Goal: Task Accomplishment & Management: Manage account settings

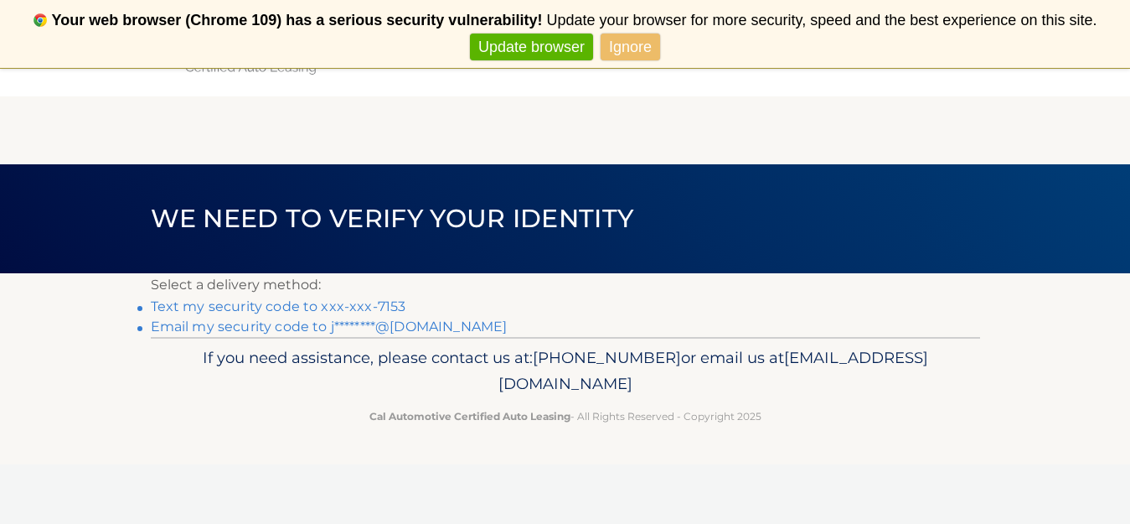
click at [378, 306] on link "Text my security code to xxx-xxx-7153" at bounding box center [278, 306] width 255 height 16
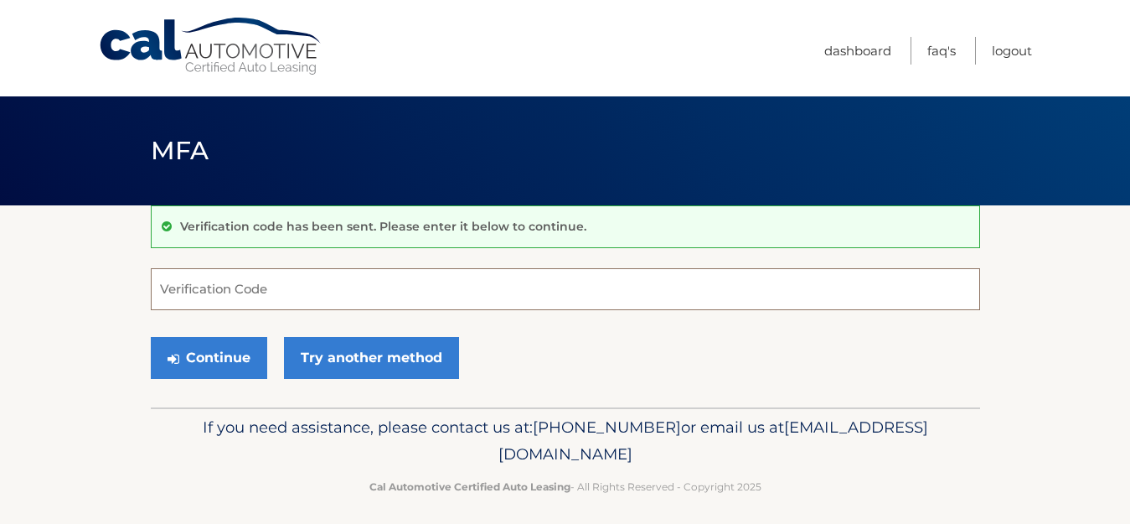
click at [235, 292] on input "Verification Code" at bounding box center [565, 289] width 829 height 42
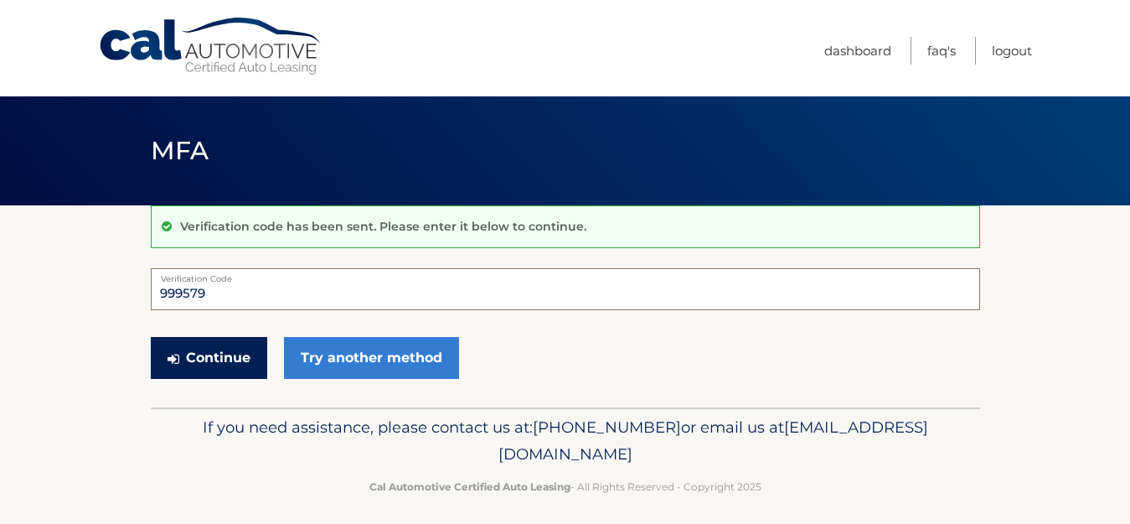
type input "999579"
click at [212, 358] on button "Continue" at bounding box center [209, 358] width 116 height 42
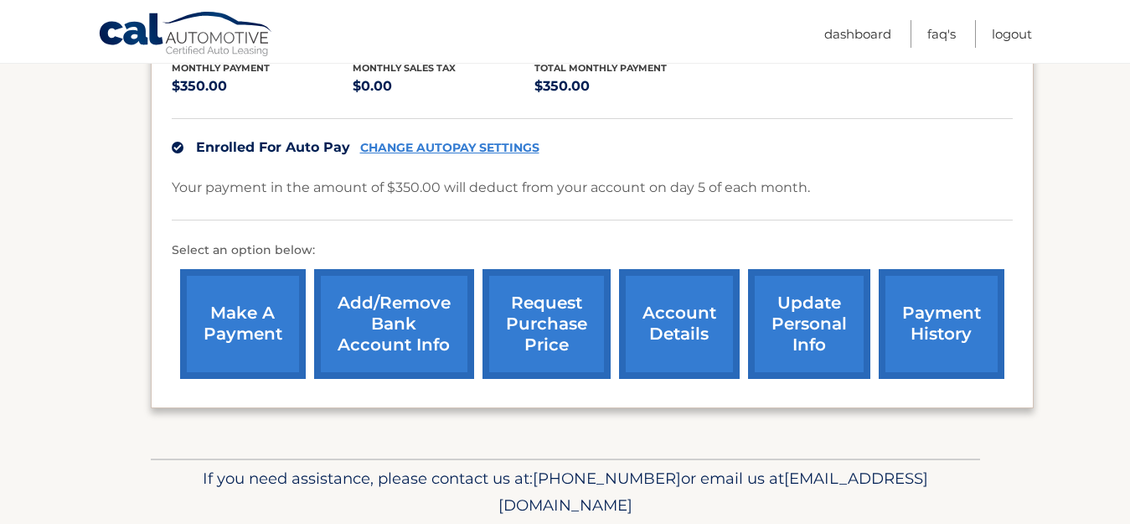
scroll to position [374, 0]
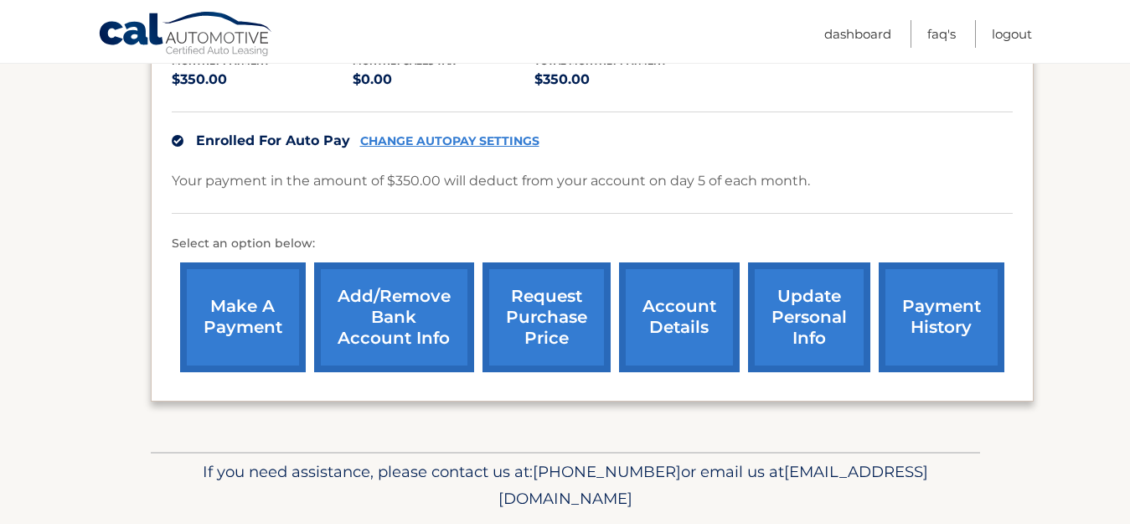
click at [679, 312] on link "account details" at bounding box center [679, 317] width 121 height 110
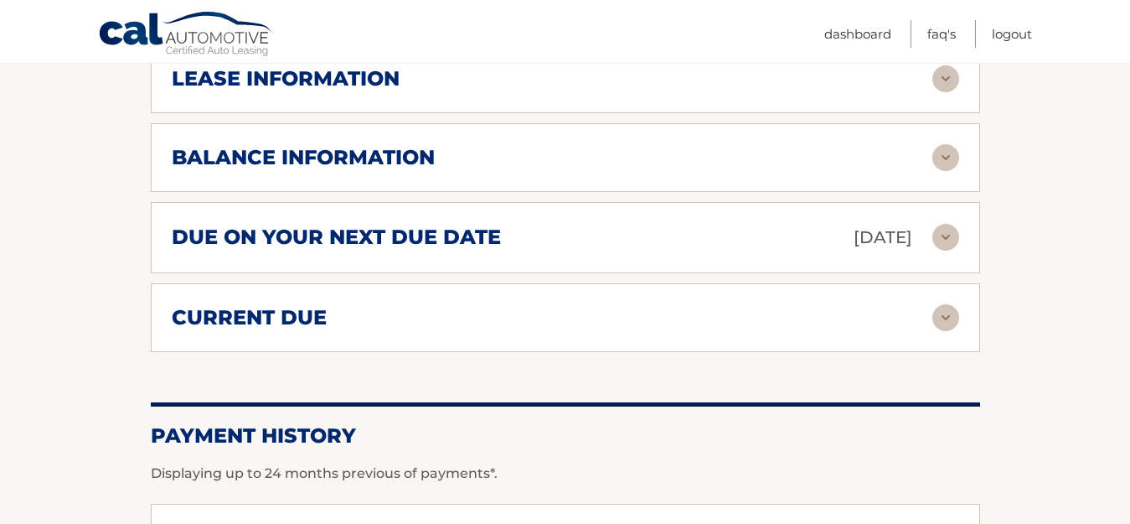
scroll to position [935, 0]
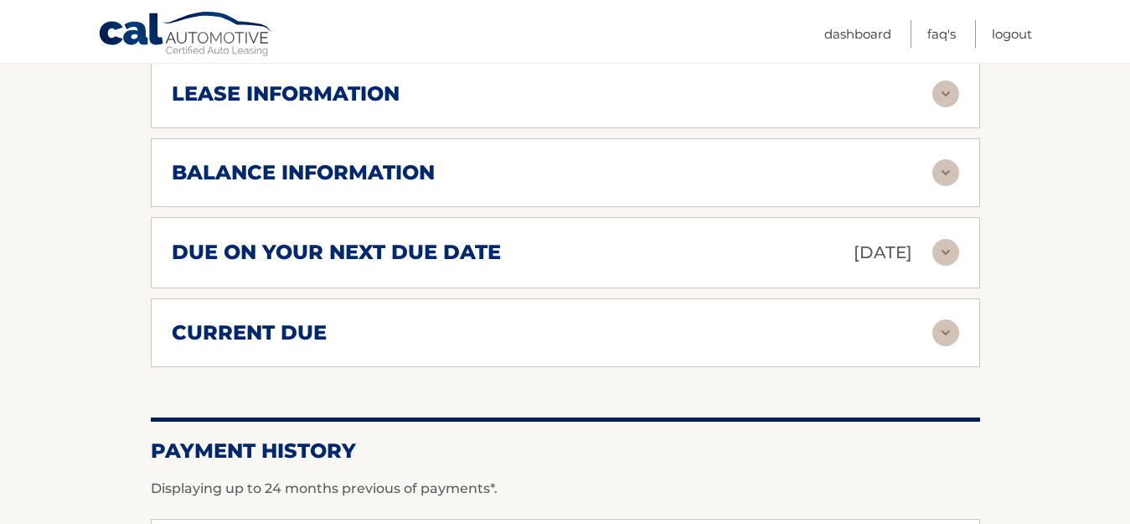
click at [942, 319] on img at bounding box center [945, 332] width 27 height 27
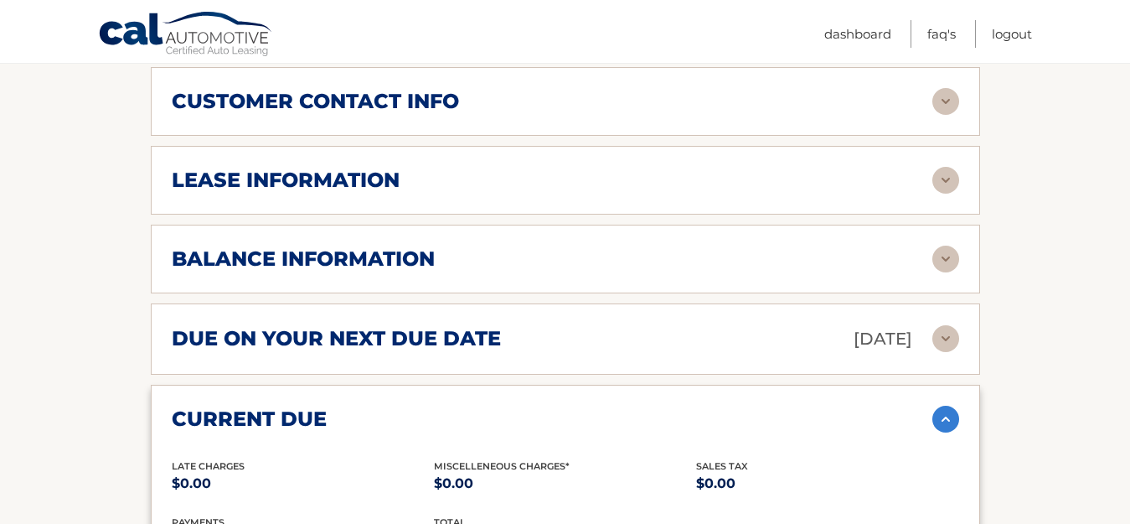
scroll to position [797, 0]
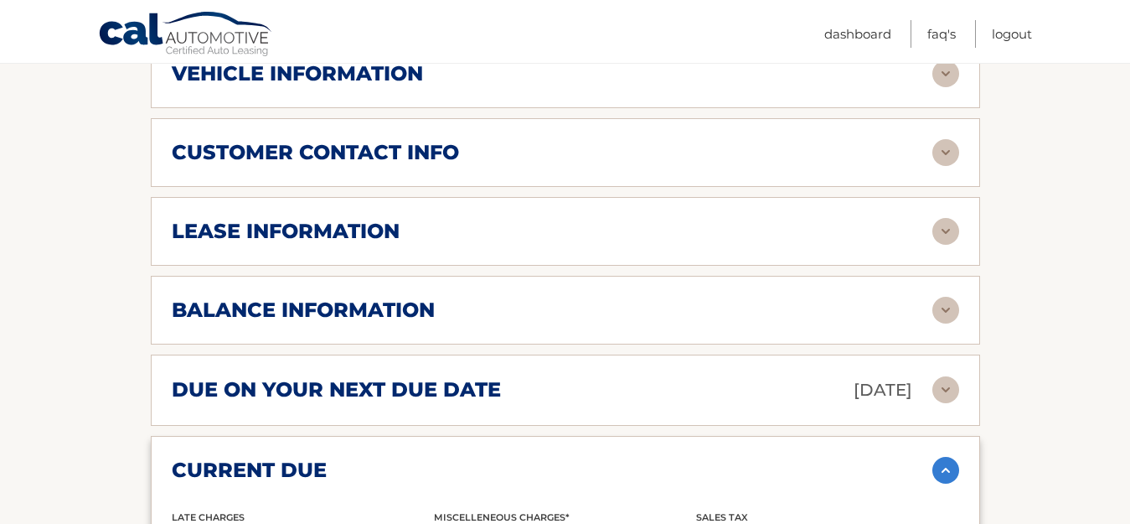
click at [942, 376] on img at bounding box center [945, 389] width 27 height 27
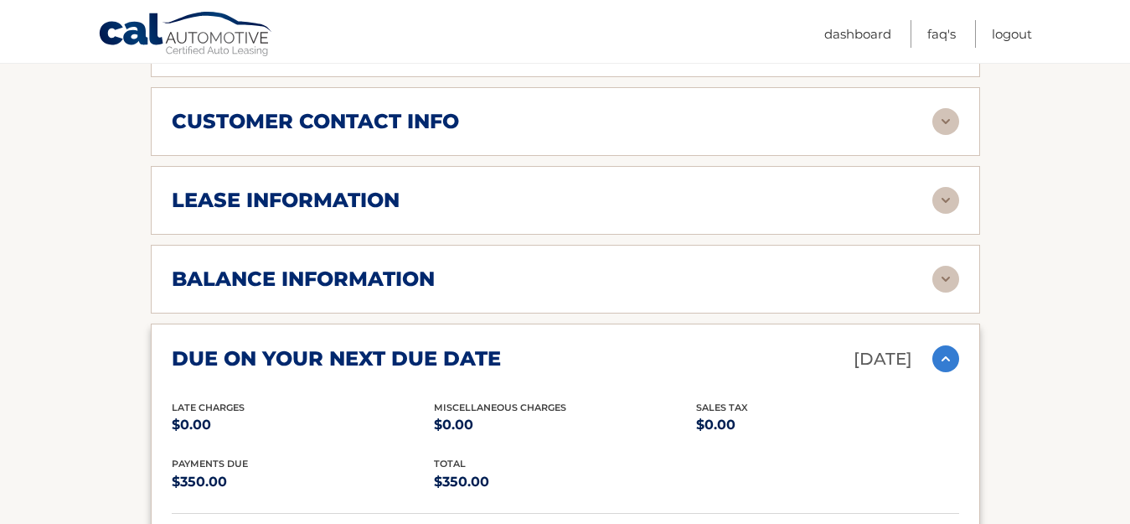
scroll to position [700, 0]
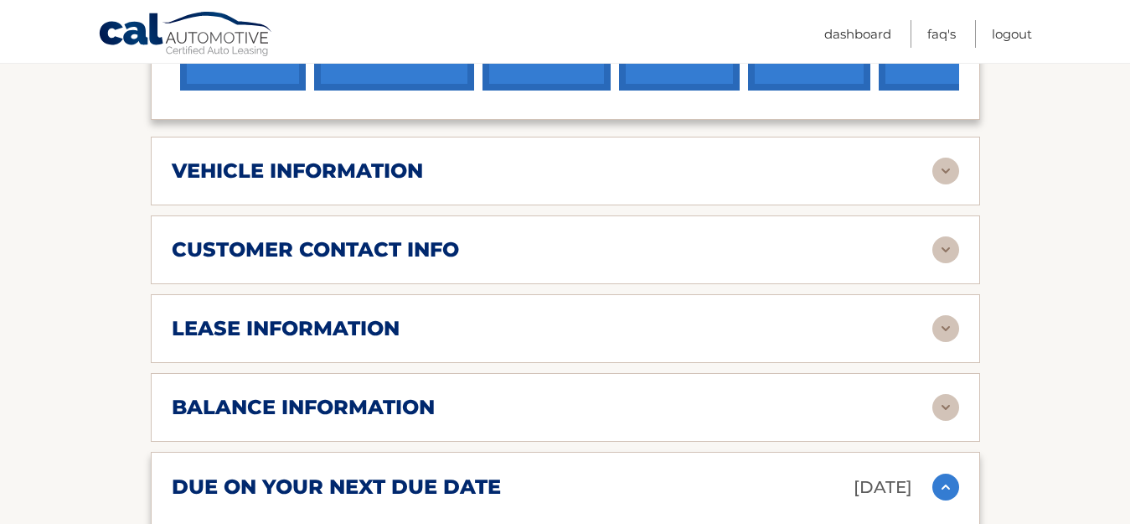
click at [944, 315] on img at bounding box center [945, 328] width 27 height 27
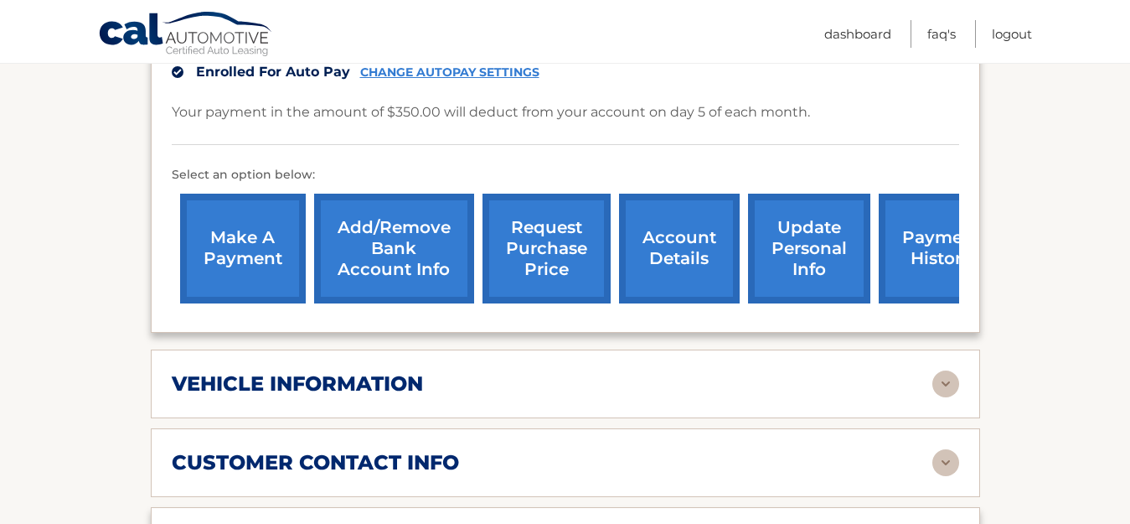
scroll to position [467, 0]
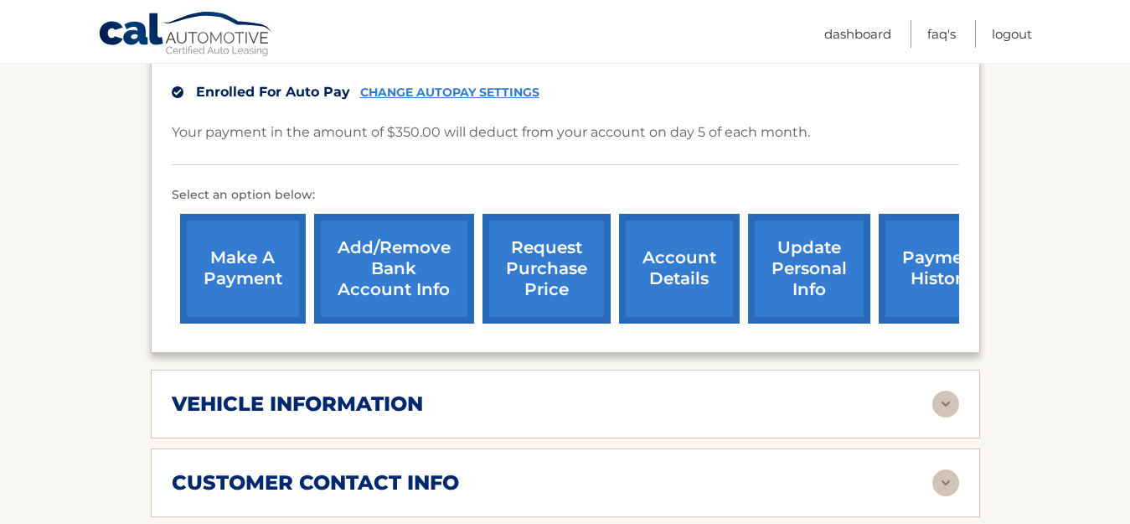
click at [419, 235] on link "Add/Remove bank account info" at bounding box center [394, 269] width 160 height 110
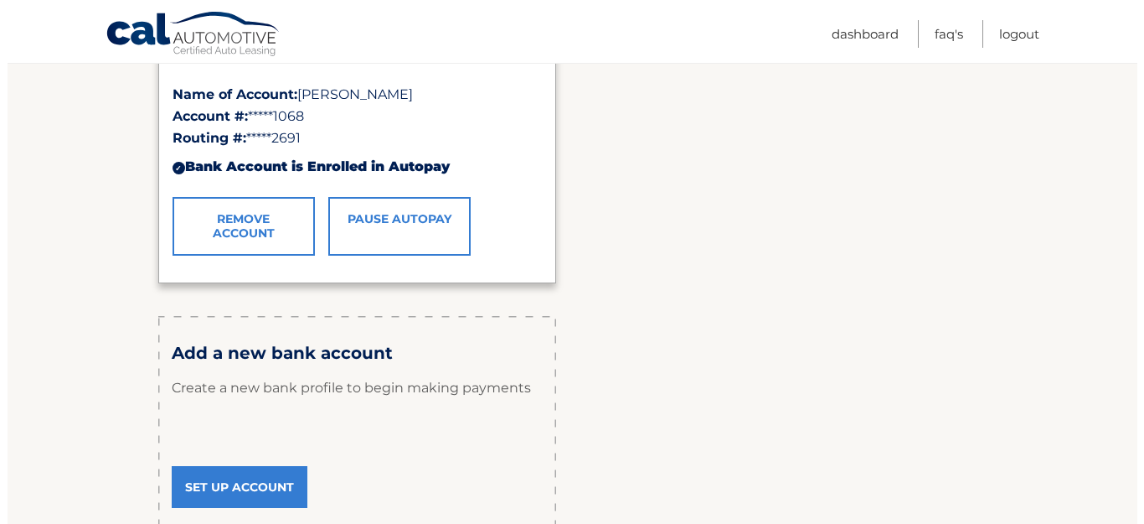
scroll to position [356, 0]
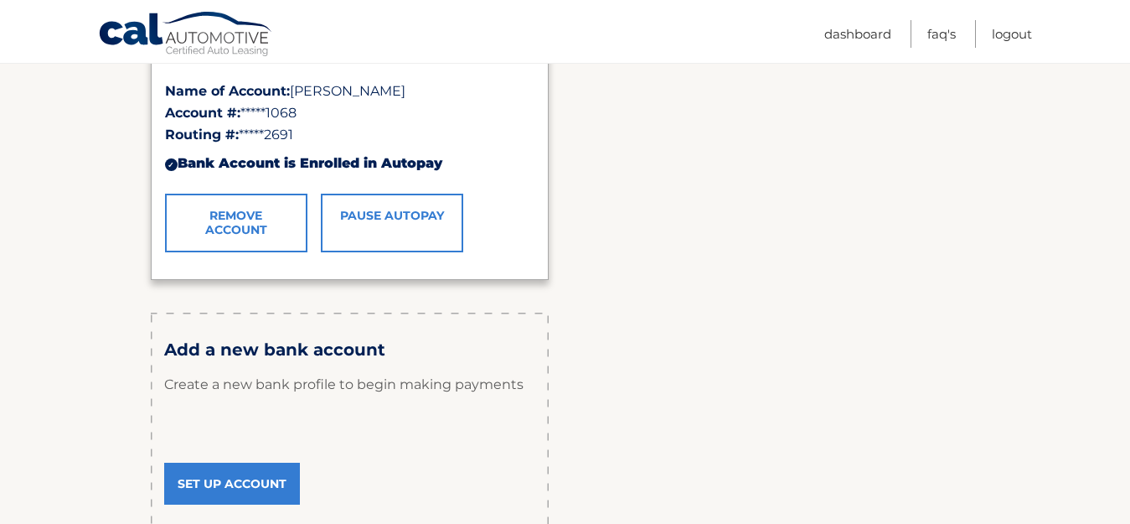
click at [241, 214] on link "Remove Account" at bounding box center [236, 223] width 142 height 59
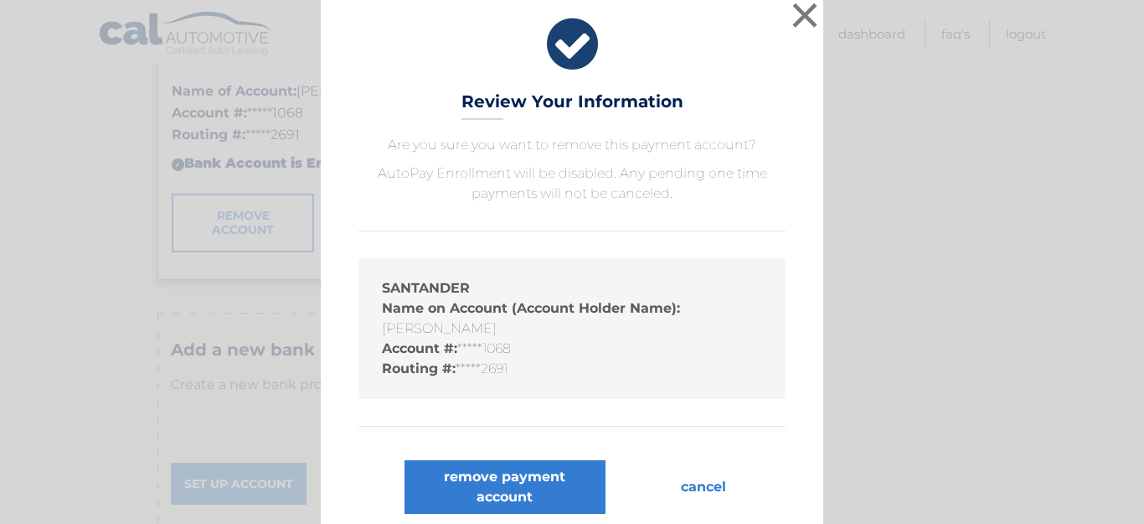
scroll to position [18, 0]
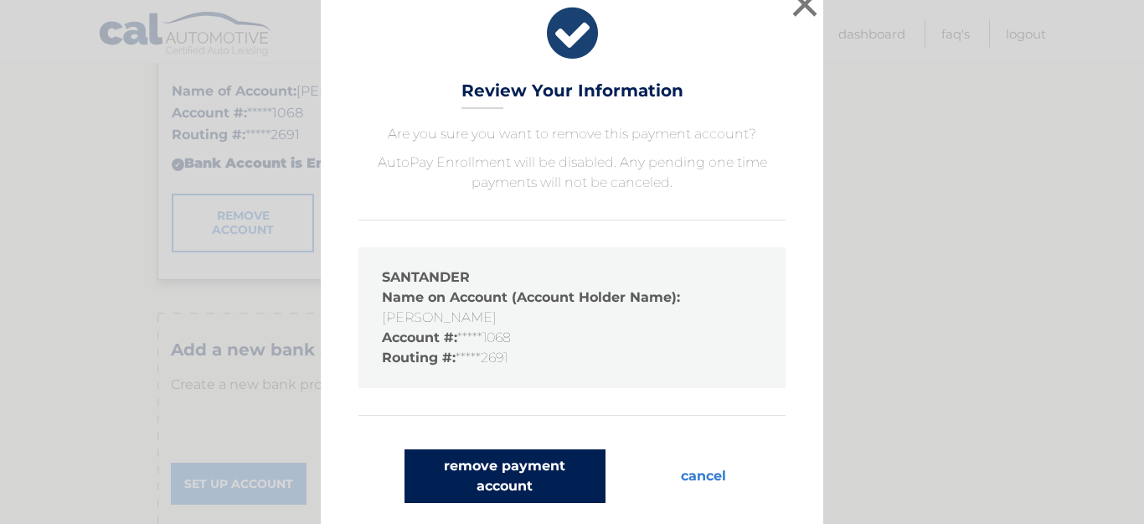
click at [507, 472] on button "remove payment account" at bounding box center [505, 476] width 201 height 54
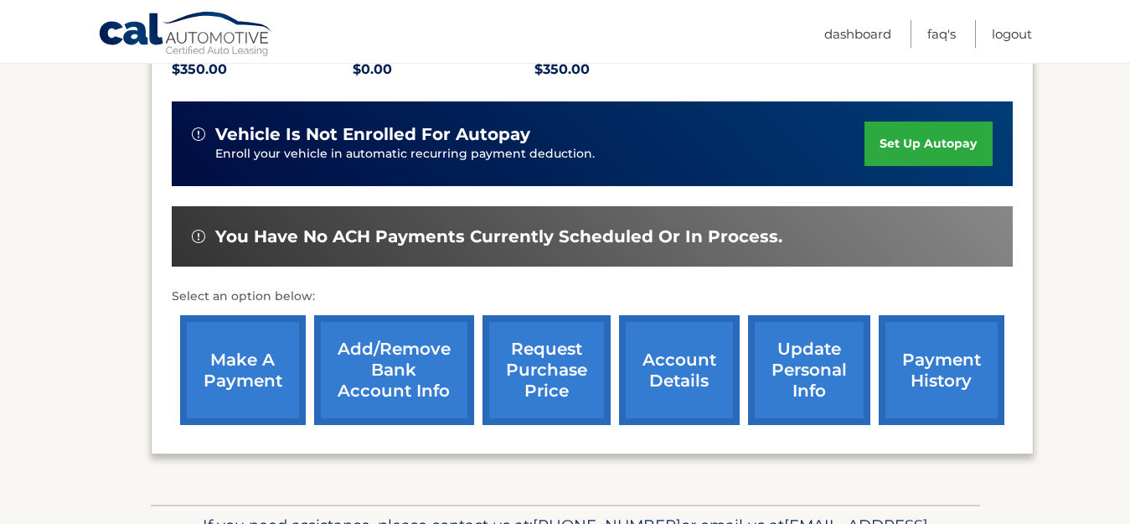
scroll to position [385, 0]
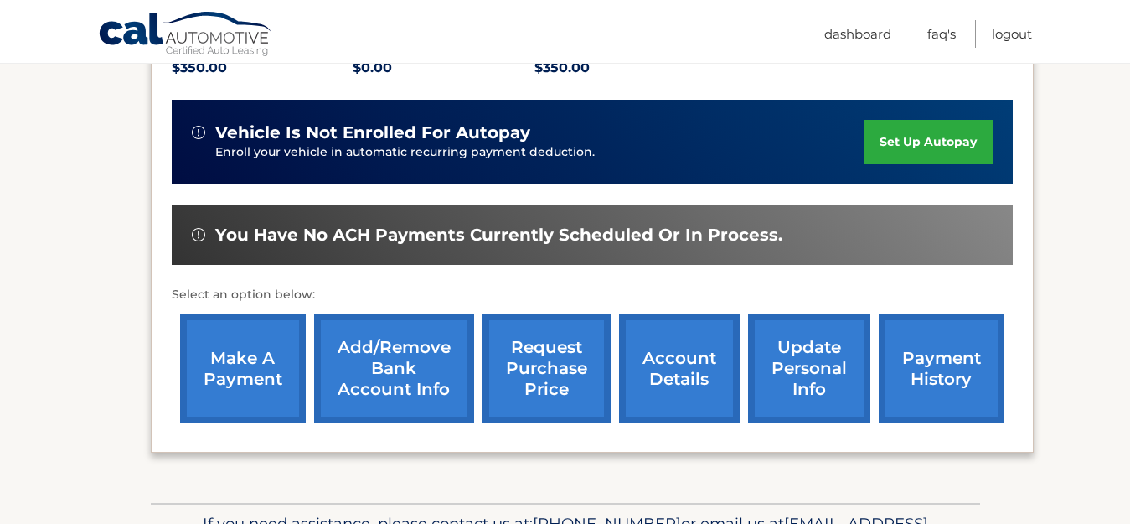
click at [536, 354] on link "request purchase price" at bounding box center [547, 368] width 128 height 110
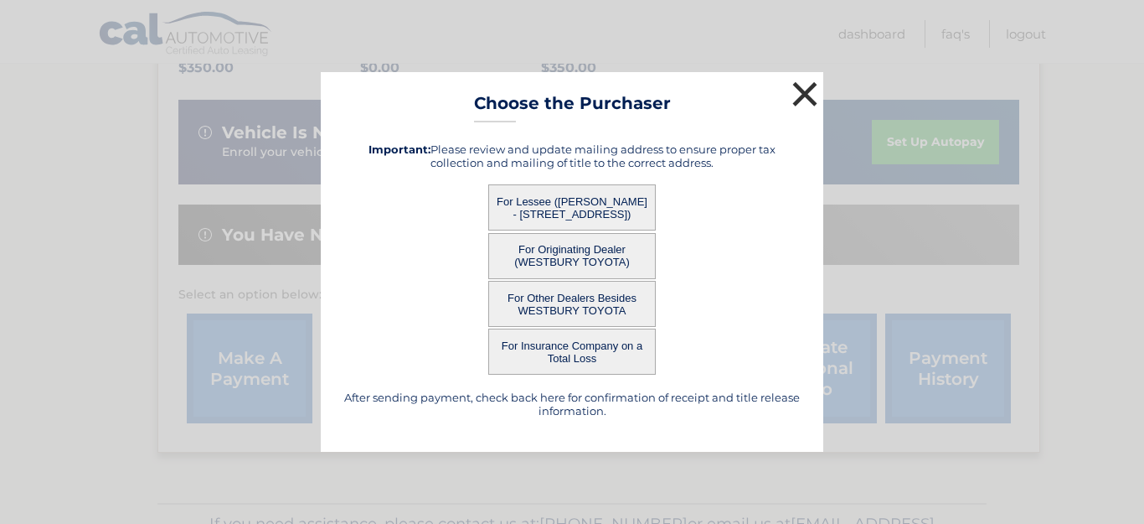
click at [799, 89] on button "×" at bounding box center [805, 94] width 34 height 34
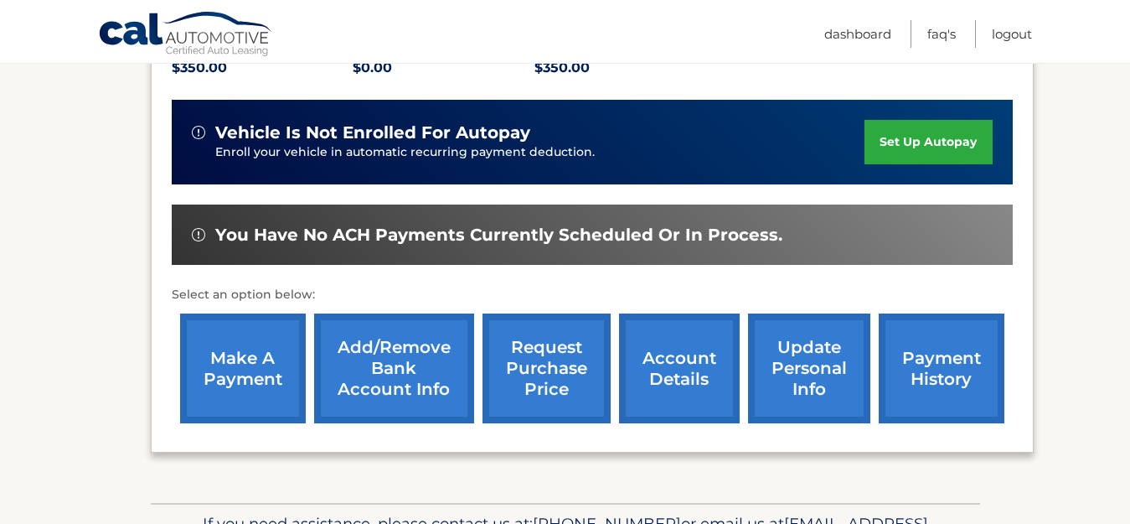
click at [668, 359] on link "account details" at bounding box center [679, 368] width 121 height 110
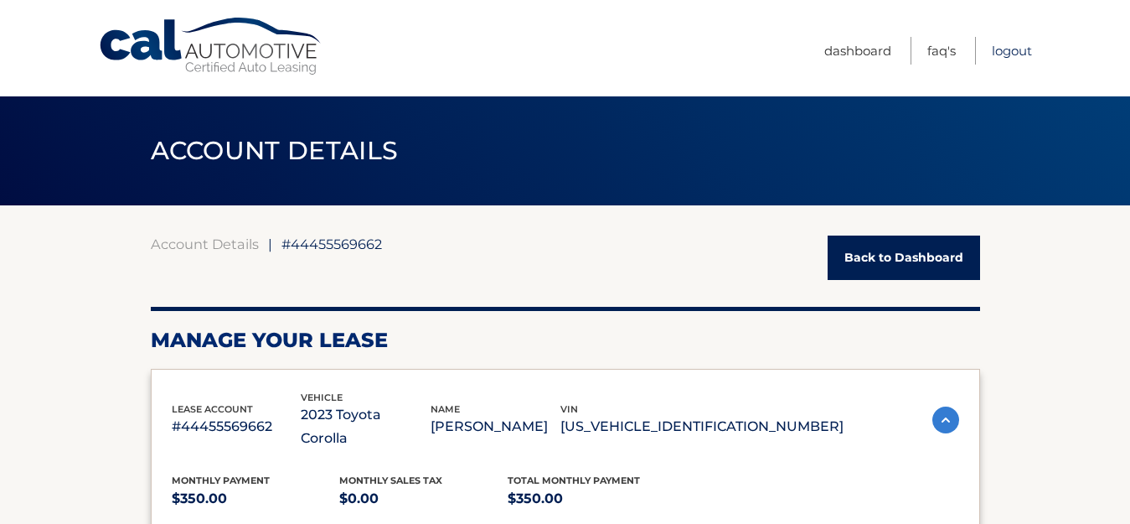
click at [1005, 52] on link "Logout" at bounding box center [1012, 51] width 40 height 28
